Goal: Task Accomplishment & Management: Use online tool/utility

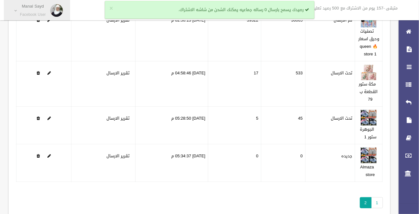
scroll to position [32, 0]
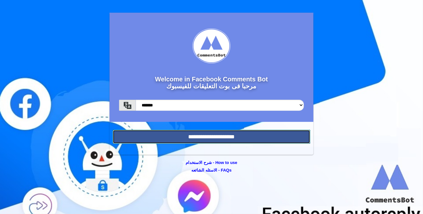
click at [229, 138] on input "**********" at bounding box center [212, 137] width 198 height 14
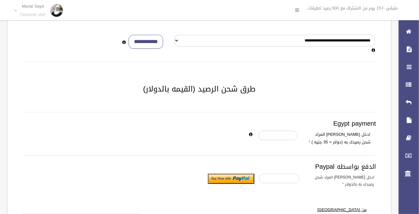
scroll to position [57, 0]
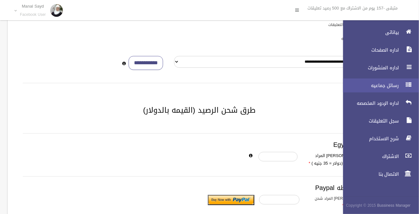
click at [384, 89] on link "رسائل جماعيه" at bounding box center [378, 85] width 81 height 14
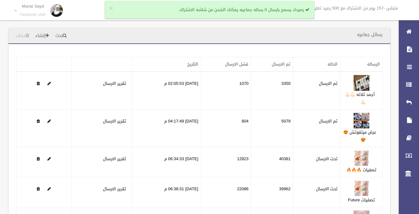
scroll to position [112, 0]
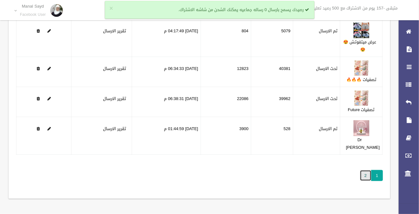
click at [361, 174] on link "2" at bounding box center [366, 175] width 12 height 11
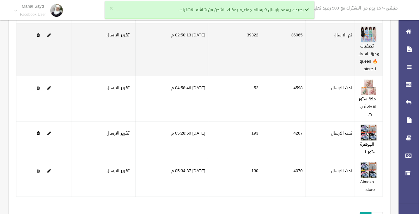
scroll to position [32, 0]
